Goal: Transaction & Acquisition: Purchase product/service

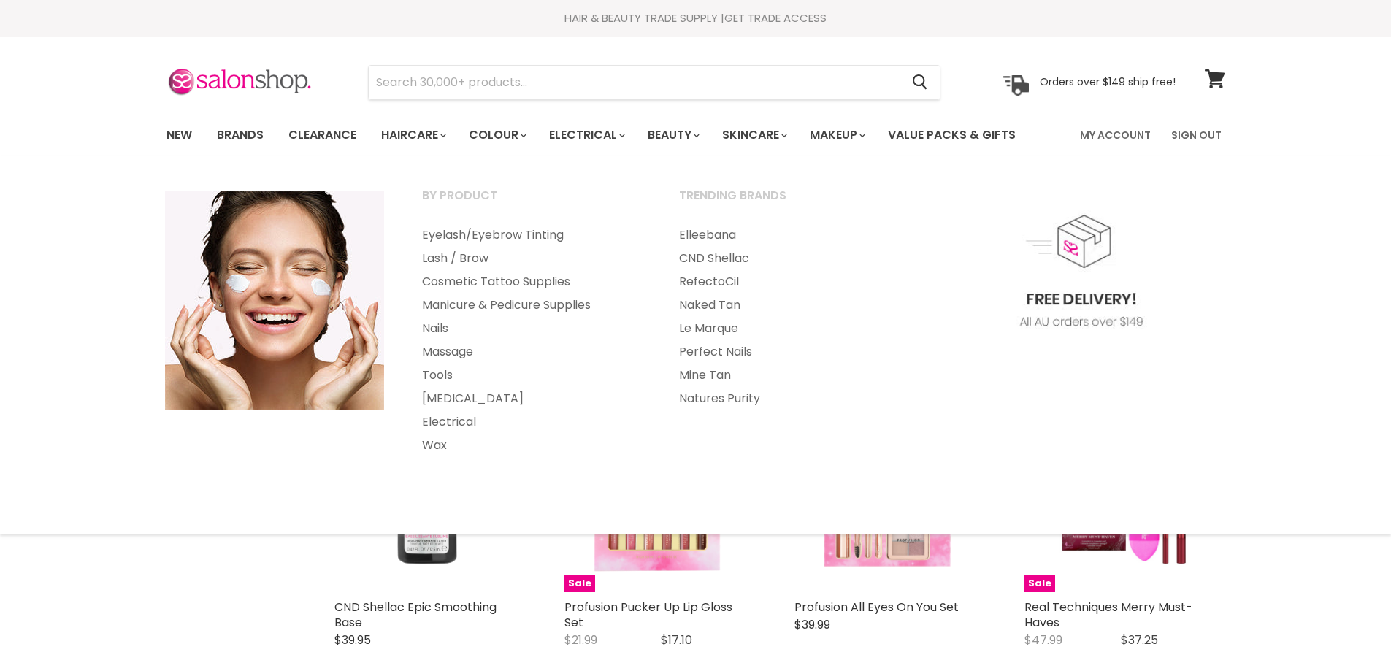
select select "created-descending"
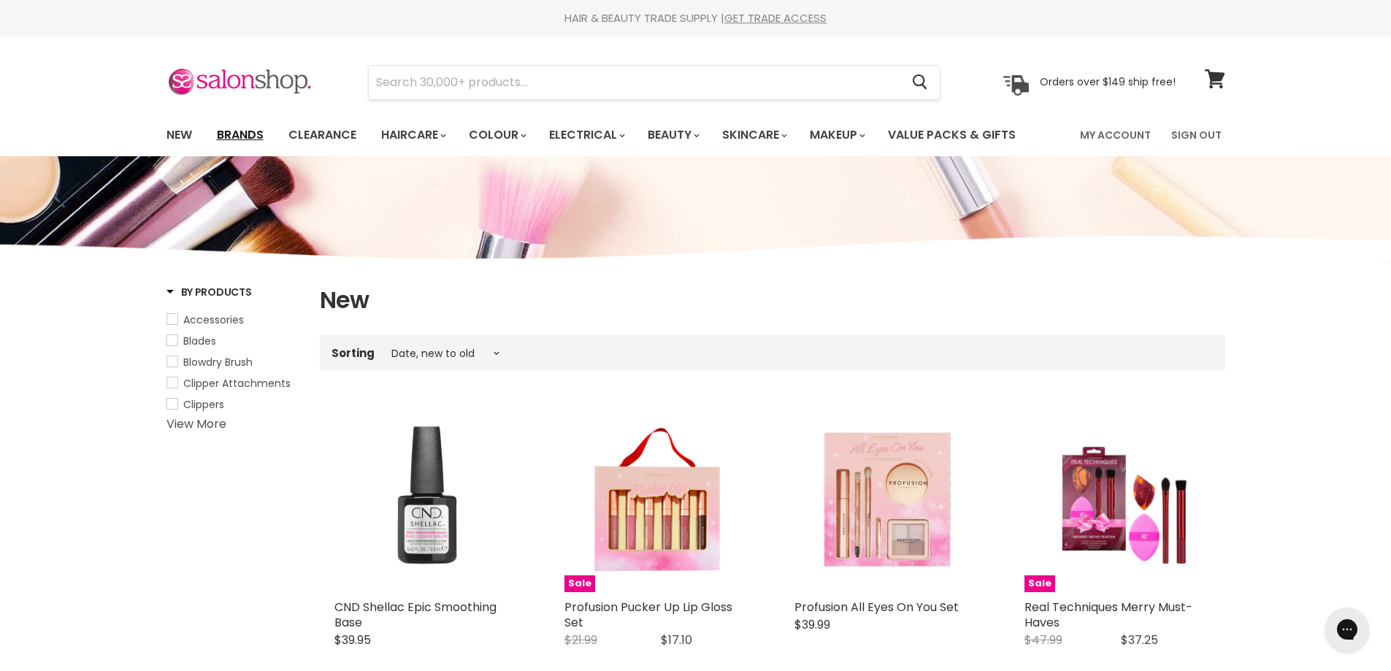
click at [240, 130] on link "Brands" at bounding box center [240, 135] width 69 height 31
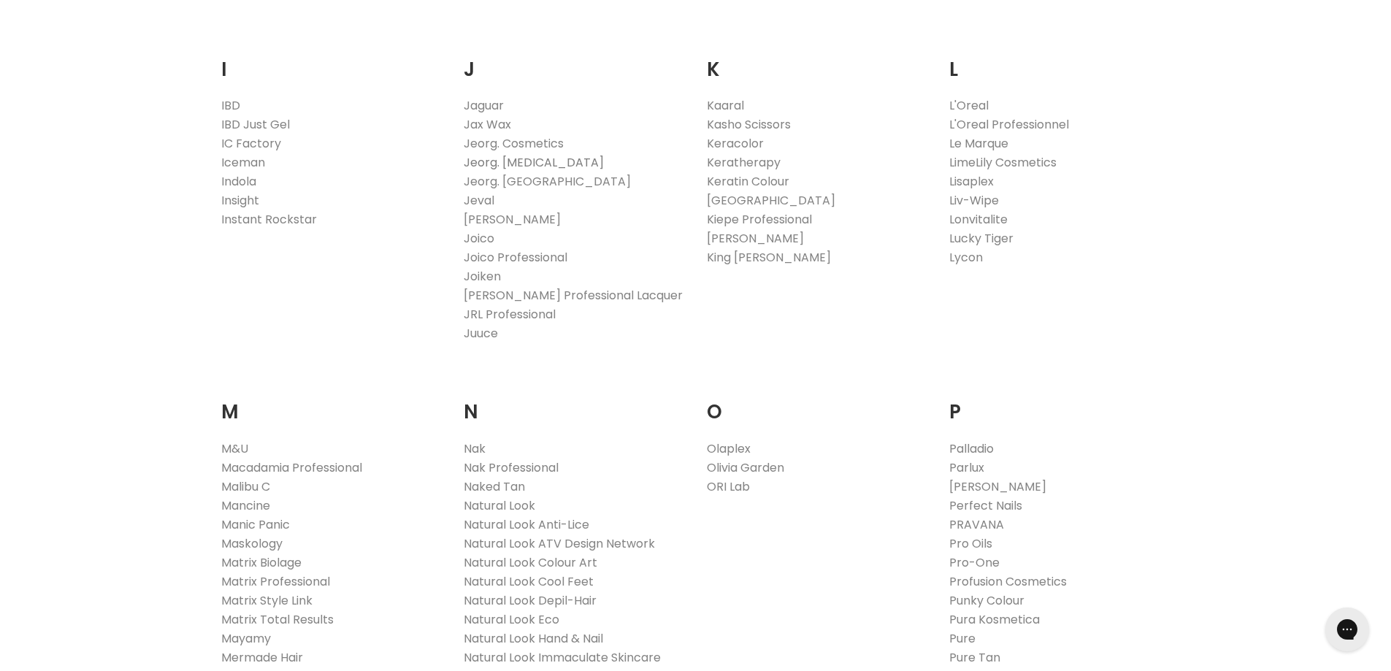
click at [524, 164] on link "Jeorg. Hair Extensions" at bounding box center [534, 162] width 140 height 17
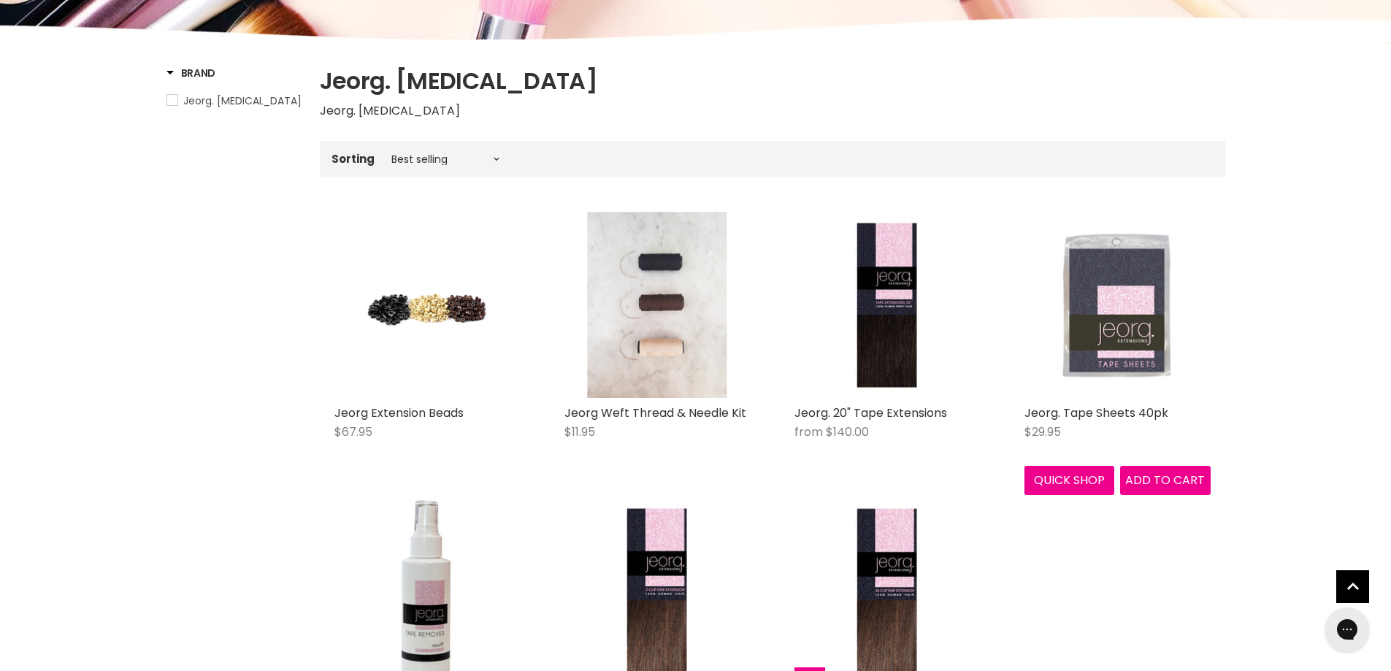
click at [1131, 334] on img "Main content" at bounding box center [1116, 305] width 123 height 186
